Goal: Use online tool/utility: Utilize a website feature to perform a specific function

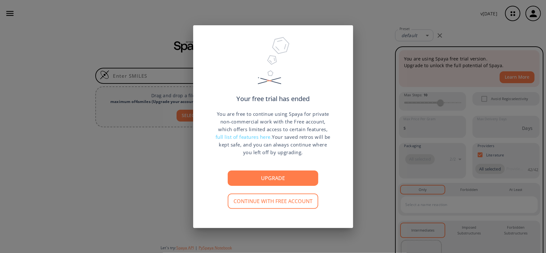
click at [293, 201] on button "Continue with free account" at bounding box center [273, 201] width 91 height 15
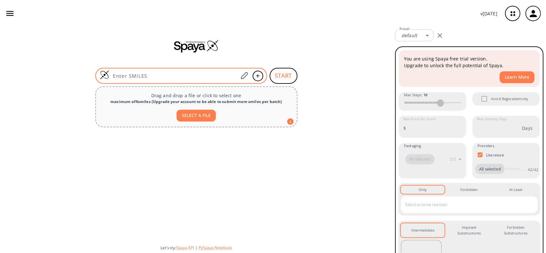
click at [150, 74] on input at bounding box center [173, 76] width 129 height 6
paste input "TiCl4"
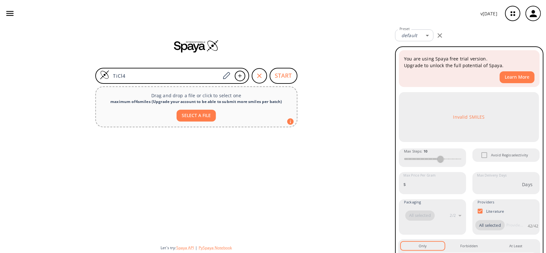
drag, startPoint x: 140, startPoint y: 73, endPoint x: 83, endPoint y: 72, distance: 57.6
click at [83, 72] on div "TiCl4 START Drag and drop a file or click to select one maximum of 4 smiles ( U…" at bounding box center [196, 140] width 393 height 226
paste input "CN(C)C1=C(C)C=C(CC2=CC(C)=C(N(C)C)C=C2Br)C(Br)=C1"
type input "CN(C)C1=C(C)C=C(CC2=CC(C)=C(N(C)C)C=C2Br)C(Br)=C1"
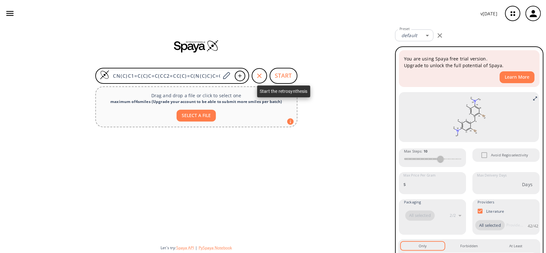
click at [283, 77] on button "START" at bounding box center [284, 76] width 28 height 16
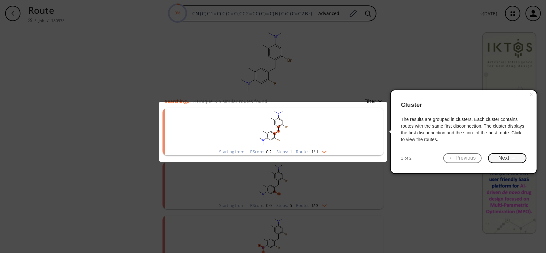
click at [505, 156] on button "Next →" at bounding box center [507, 158] width 38 height 10
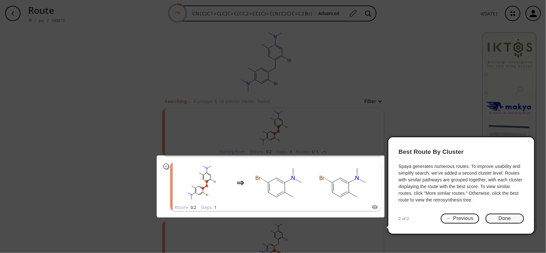
click at [504, 217] on button "Done" at bounding box center [505, 219] width 38 height 10
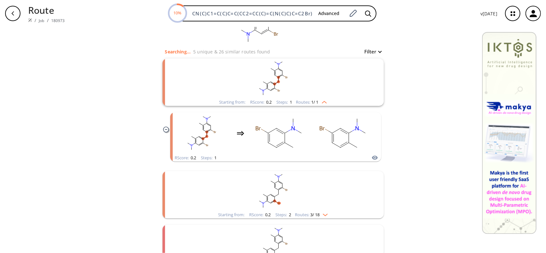
scroll to position [40, 0]
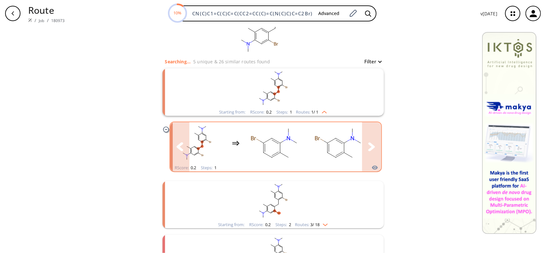
click at [284, 146] on rect "clusters" at bounding box center [275, 143] width 58 height 40
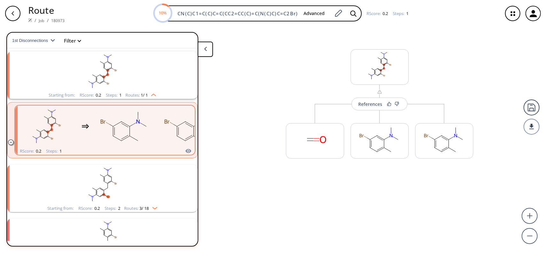
scroll to position [14, 0]
click at [376, 103] on div "References" at bounding box center [371, 104] width 24 height 4
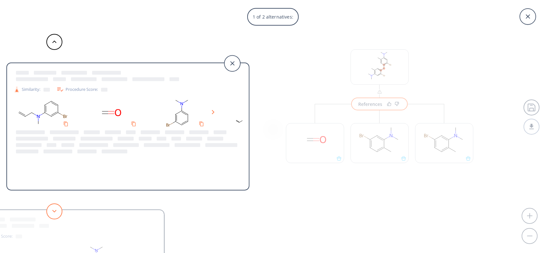
click at [55, 211] on icon at bounding box center [54, 211] width 4 height 3
click at [213, 111] on polygon at bounding box center [213, 112] width 3 height 4
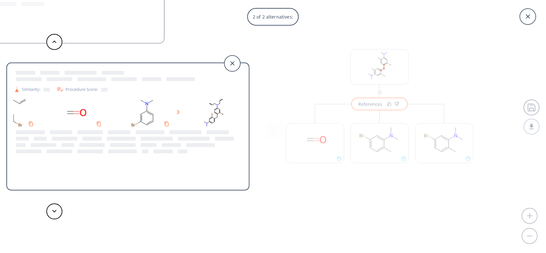
scroll to position [0, 0]
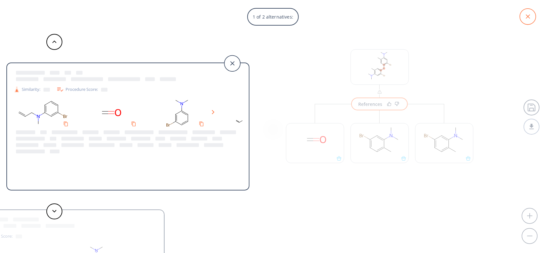
click at [526, 19] on icon at bounding box center [528, 17] width 16 height 16
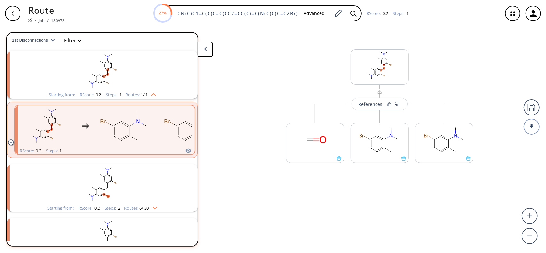
click at [128, 188] on rect "clusters" at bounding box center [102, 185] width 166 height 40
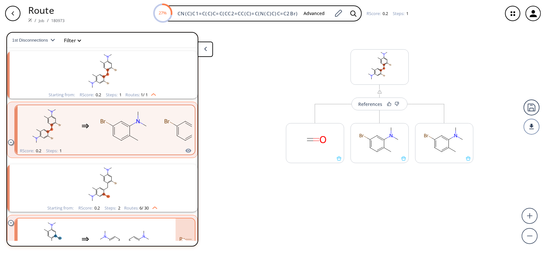
click at [134, 235] on ellipse "clusters" at bounding box center [134, 236] width 3 height 3
